Goal: Information Seeking & Learning: Learn about a topic

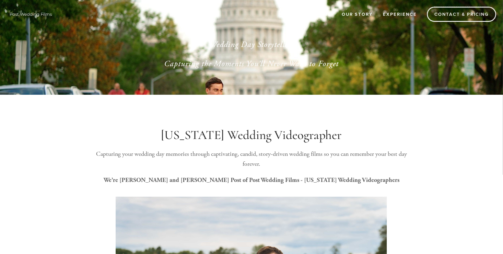
click at [471, 16] on link "Contact & Pricing" at bounding box center [461, 14] width 69 height 15
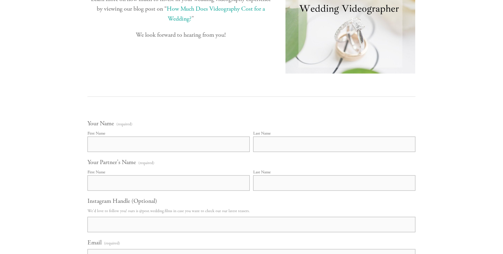
scroll to position [222, 0]
click at [219, 23] on link "How Much Does Videography Cost for a Wedding?" at bounding box center [216, 14] width 99 height 18
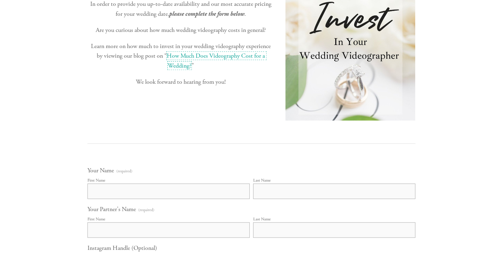
scroll to position [236, 0]
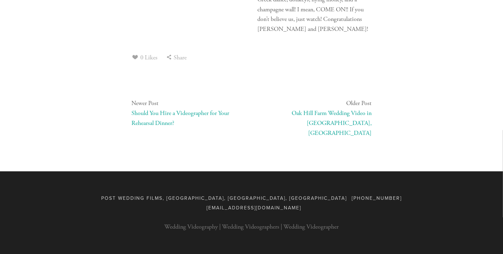
scroll to position [3451, 0]
